Goal: Task Accomplishment & Management: Use online tool/utility

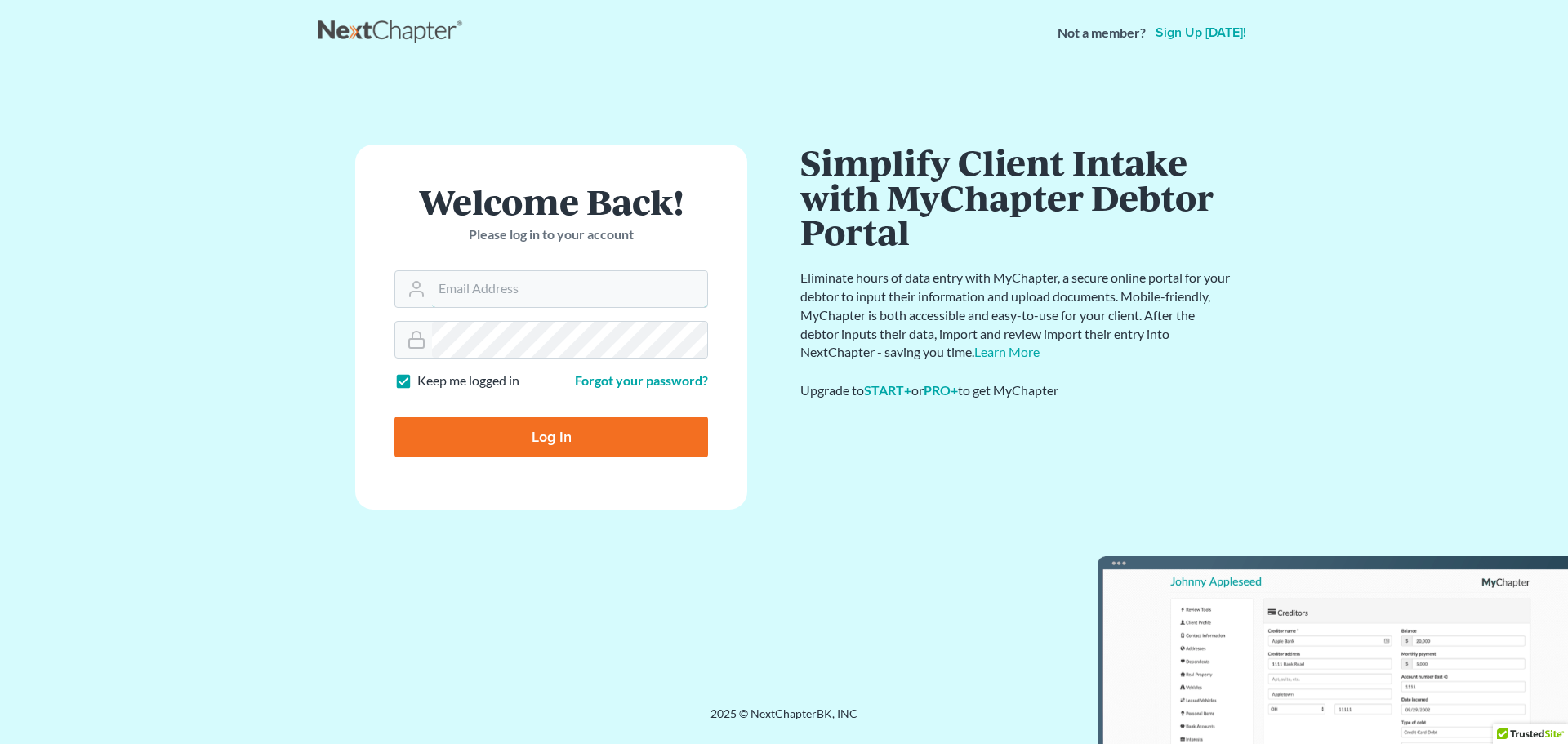
type input "[PERSON_NAME][EMAIL_ADDRESS][DOMAIN_NAME]"
click at [537, 439] on input "Log In" at bounding box center [551, 437] width 313 height 41
type input "Thinking..."
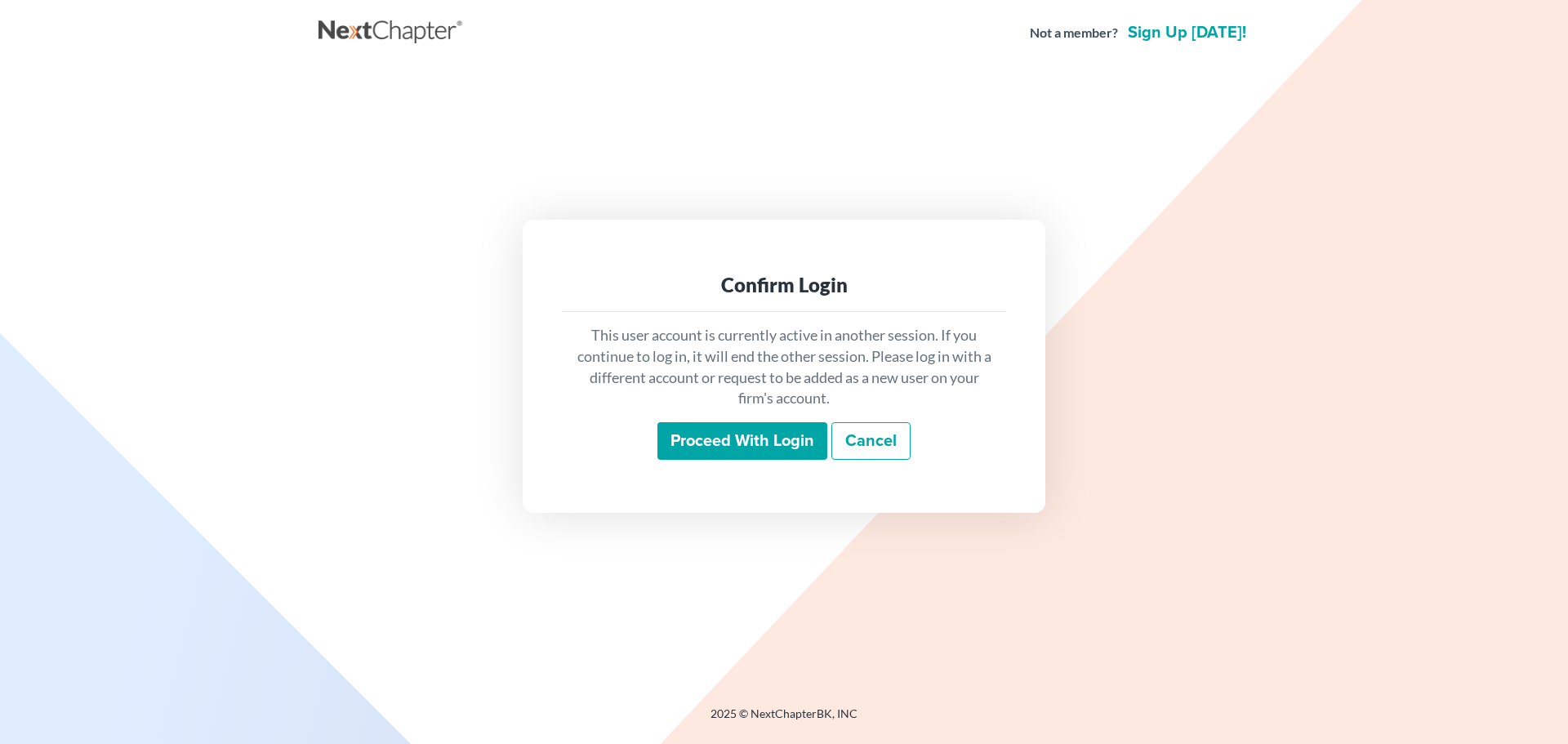
click at [743, 444] on input "Proceed with login" at bounding box center [742, 441] width 170 height 38
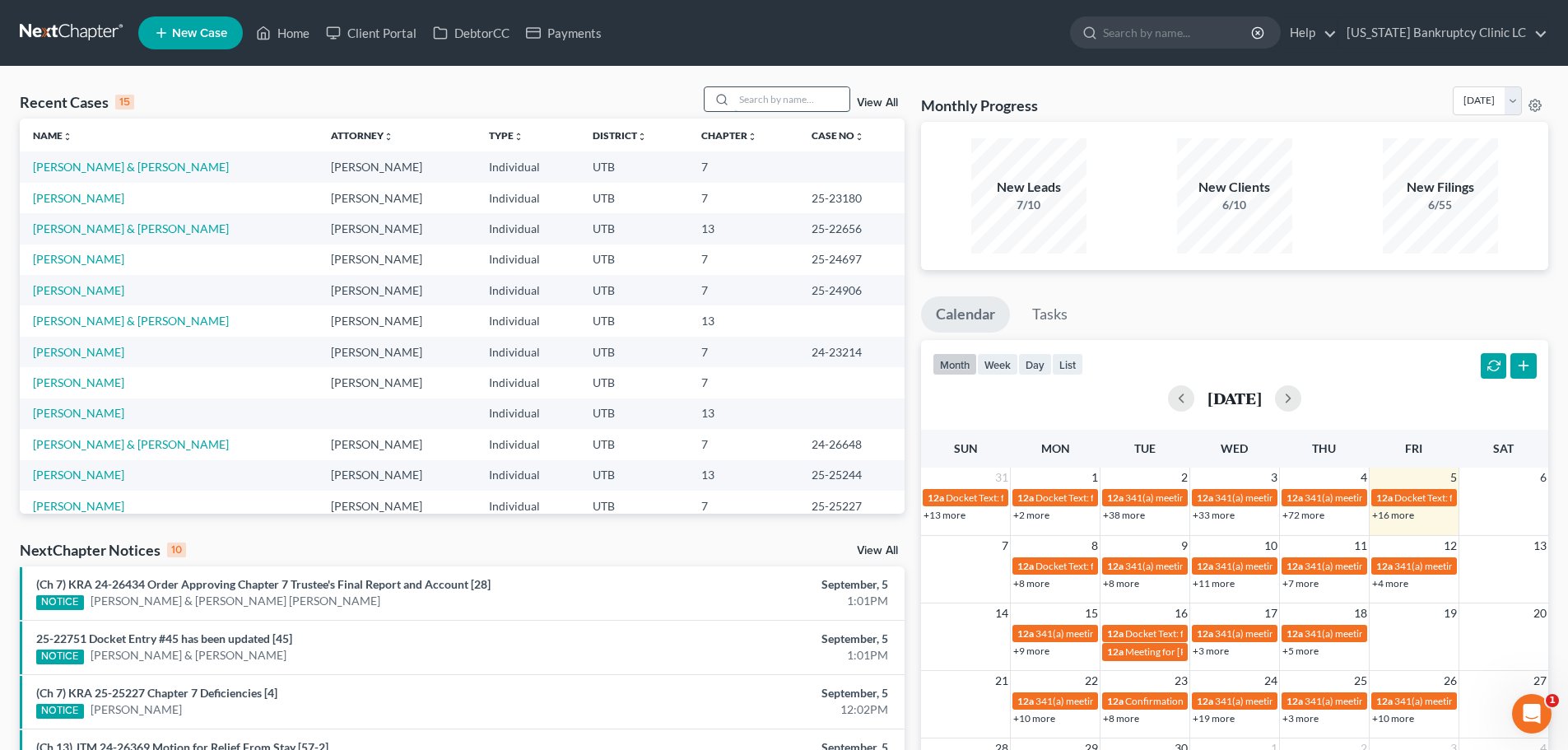
click at [783, 91] on input "search" at bounding box center [792, 99] width 115 height 24
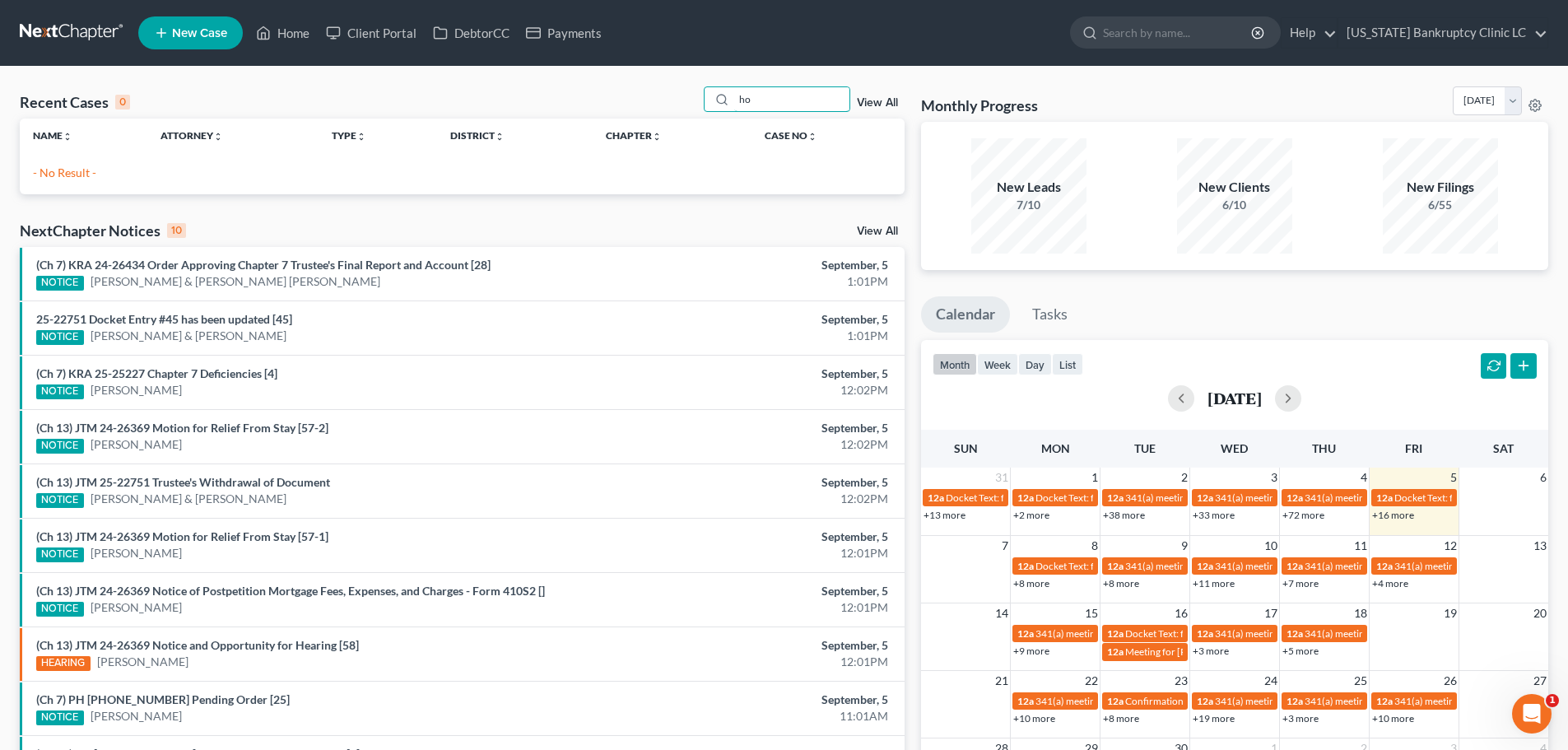
type input "h"
